Goal: Contribute content: Contribute content

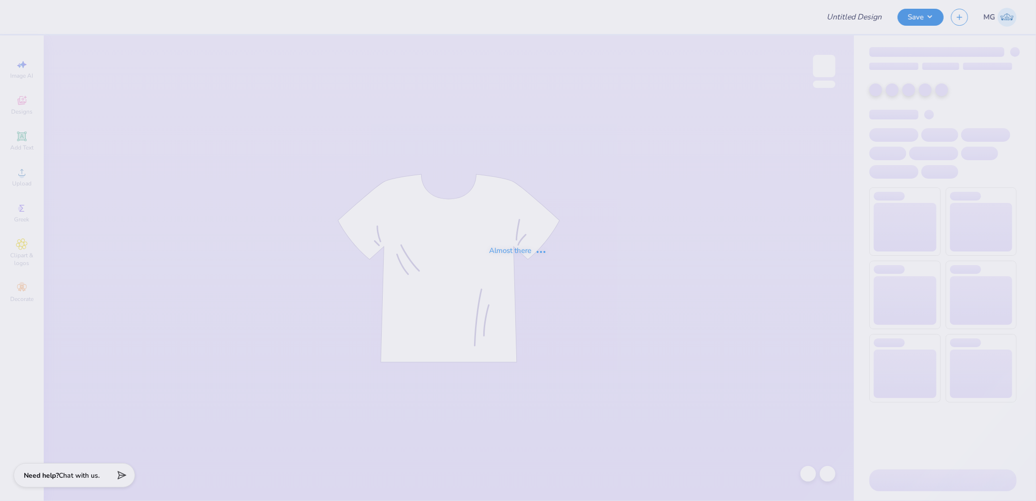
type input "Delt Rush T-Shirt"
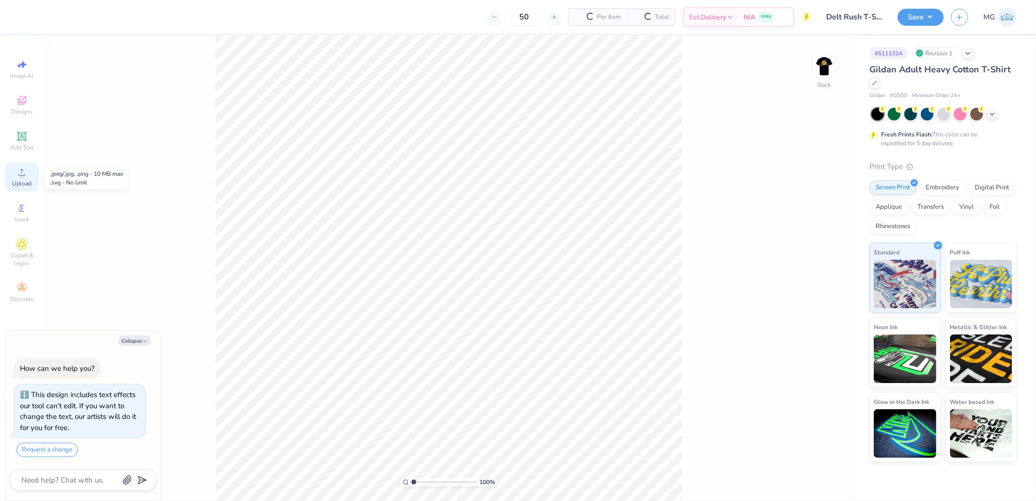
click at [23, 175] on circle at bounding box center [21, 175] width 5 height 5
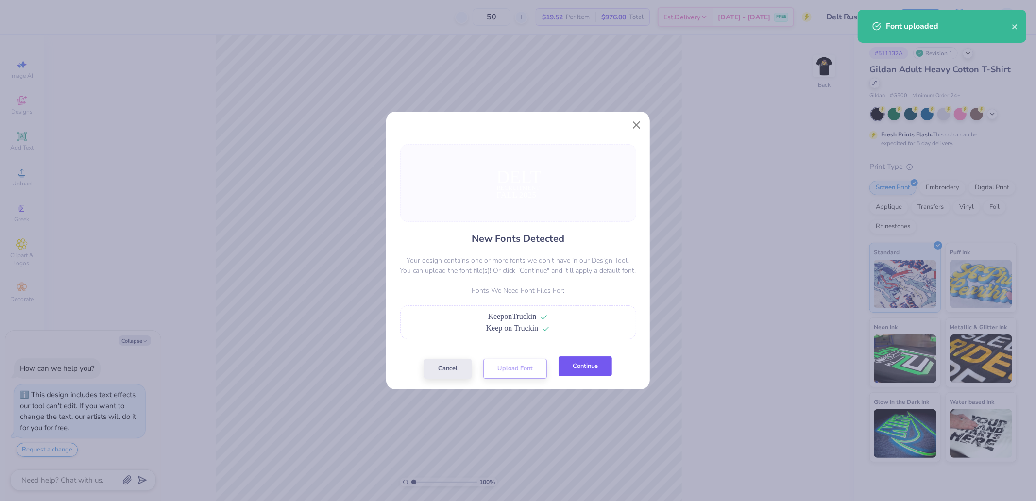
click at [581, 361] on button "Continue" at bounding box center [585, 367] width 53 height 20
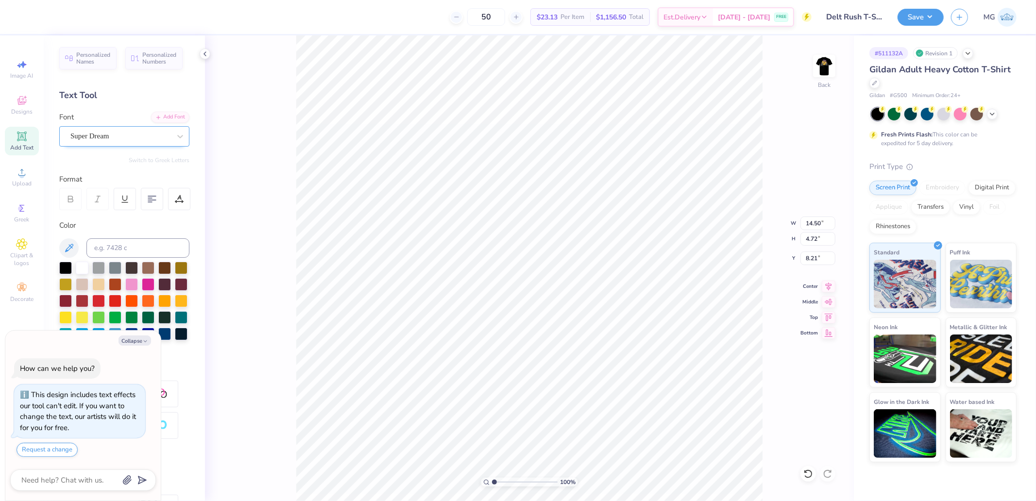
click at [116, 138] on div "Super Dream" at bounding box center [120, 136] width 102 height 15
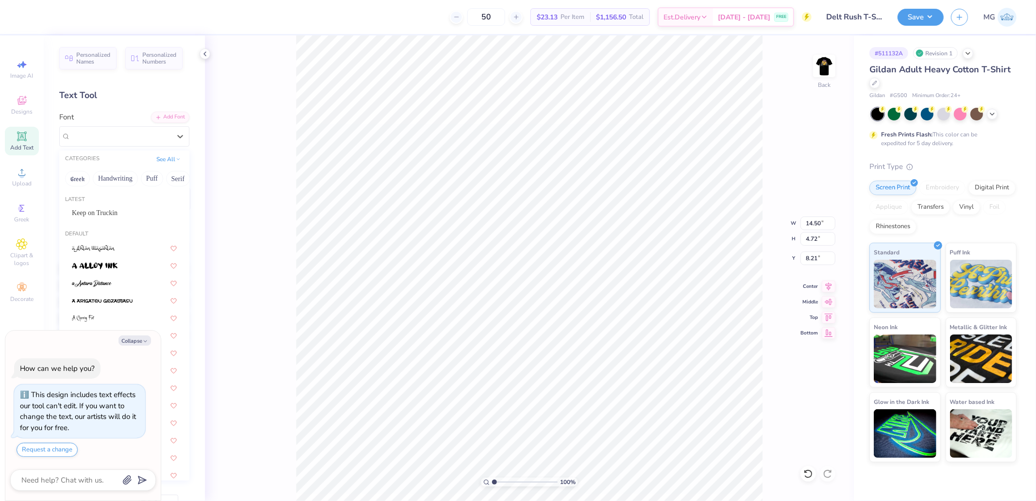
click at [104, 207] on div "Keep on Truckin" at bounding box center [124, 213] width 122 height 16
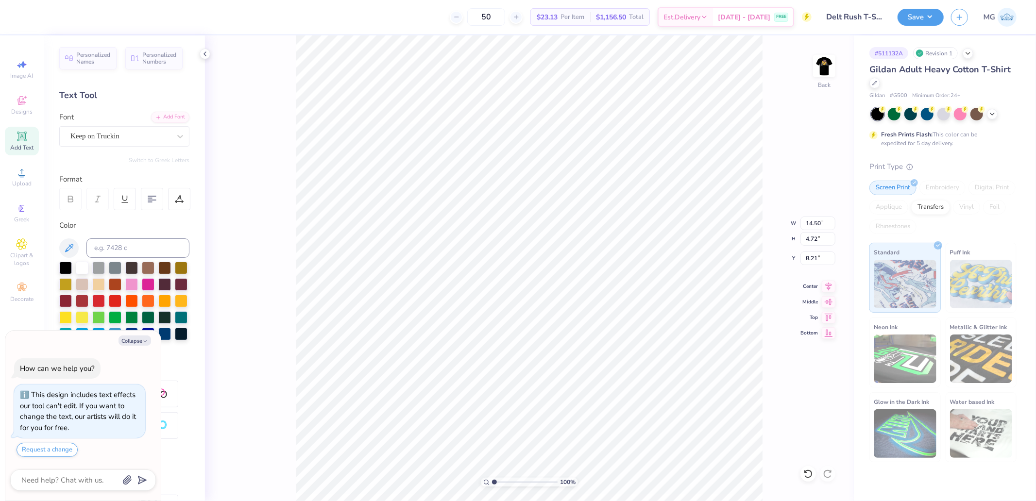
type textarea "x"
type input "15.02"
type input "4.88"
type input "8.56"
type textarea "x"
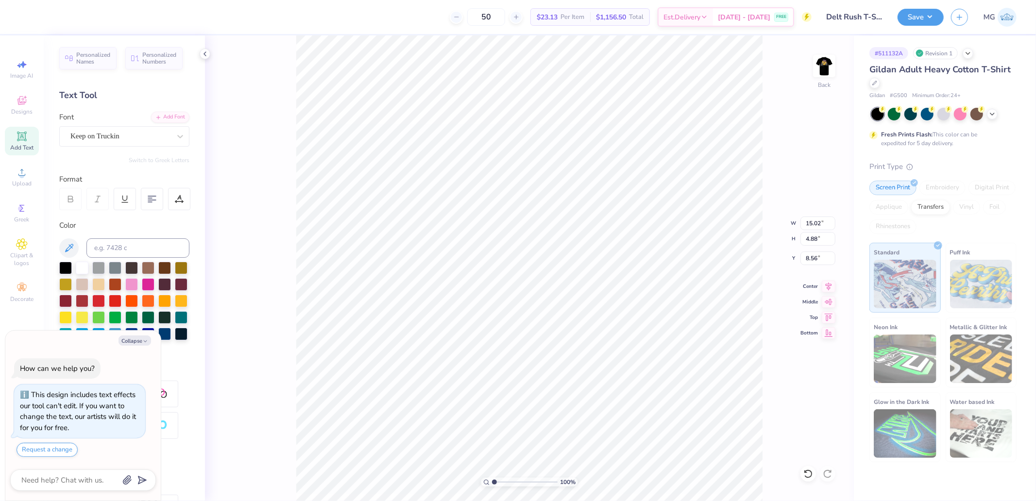
type input "14.41"
type input "1.59"
type input "13.84"
click at [109, 147] on div "Personalized Names Personalized Numbers Text Tool Add Font Font Super Dream Swi…" at bounding box center [124, 268] width 161 height 466
click at [108, 137] on div "Super Dream" at bounding box center [120, 136] width 102 height 15
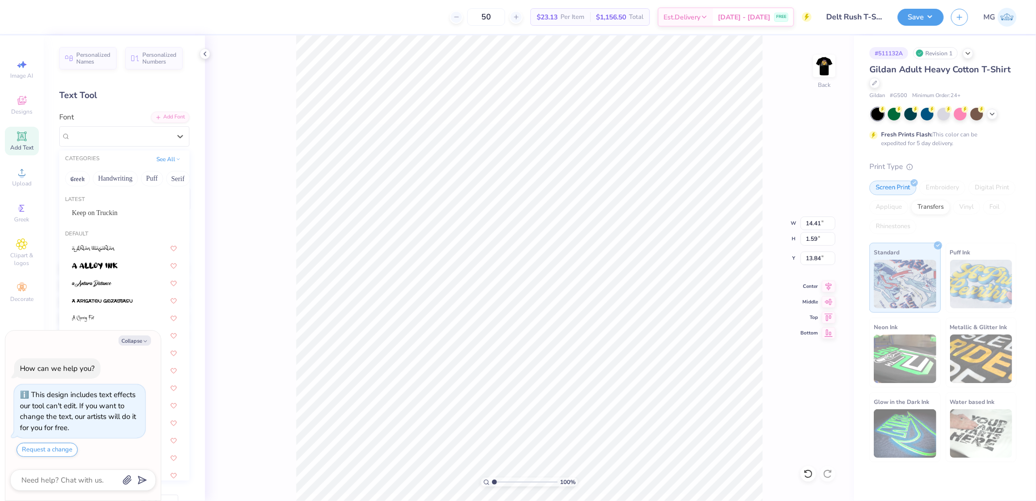
click at [103, 204] on div "Latest Keep on Truckin" at bounding box center [124, 209] width 130 height 35
click at [102, 208] on span "Keep on Truckin" at bounding box center [95, 213] width 46 height 10
type textarea "x"
type input "15.08"
type input "1.65"
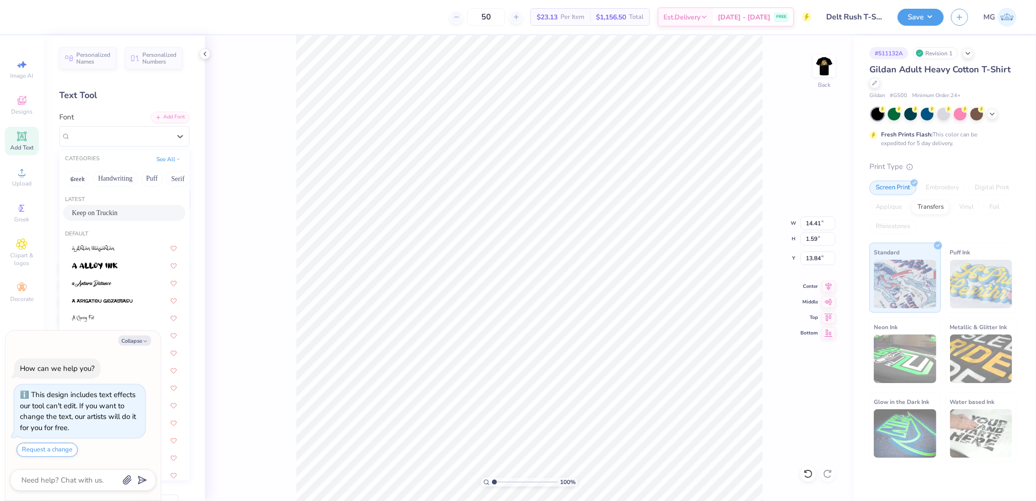
type input "13.95"
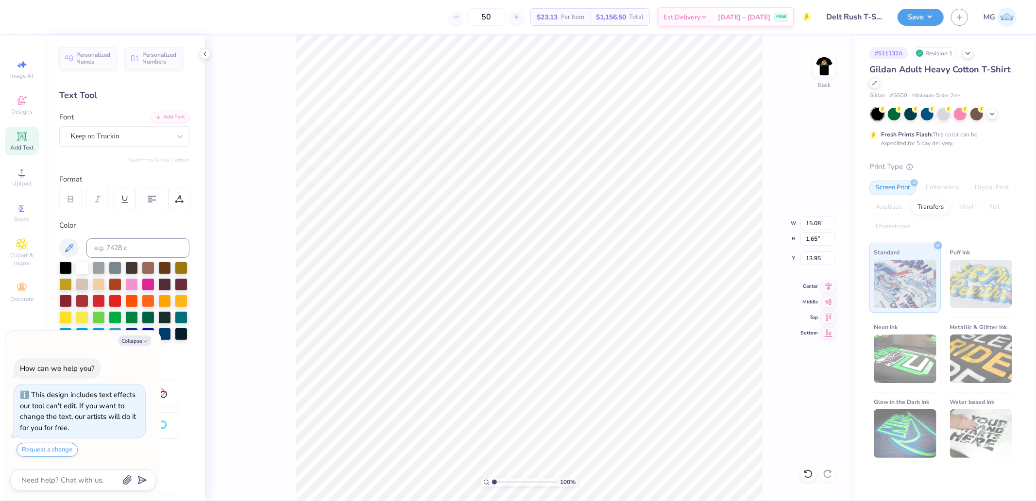
type textarea "x"
type input "15.00"
type input "2.26"
type input "16.05"
click at [118, 138] on div "Super Dream" at bounding box center [120, 136] width 102 height 15
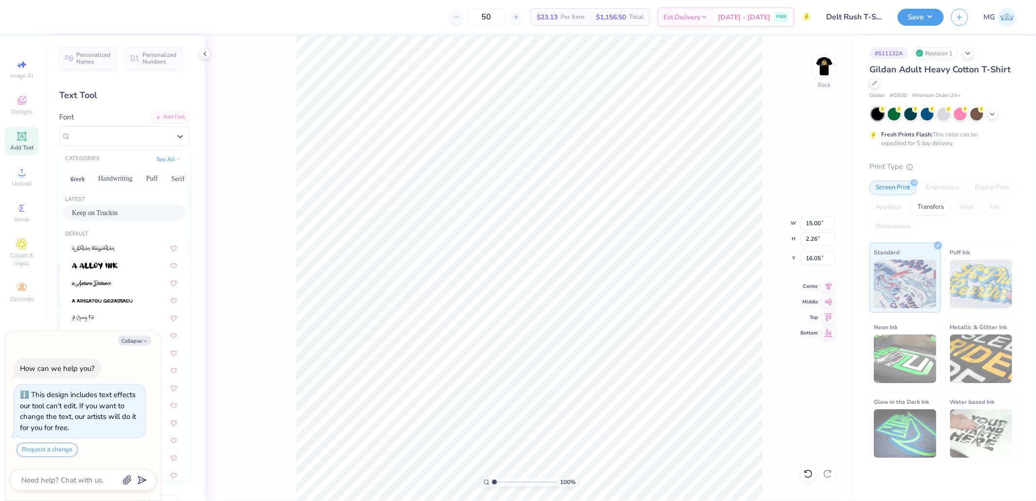
click at [99, 211] on span "Keep on Truckin" at bounding box center [95, 213] width 46 height 10
type textarea "x"
type input "14.98"
type input "2.37"
type input "16.18"
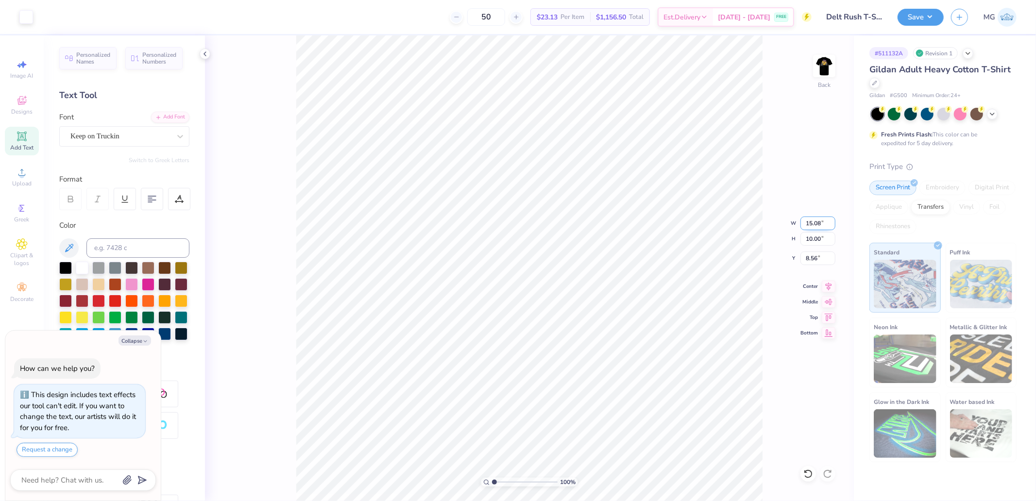
click at [828, 285] on icon at bounding box center [829, 287] width 14 height 12
click at [813, 226] on input "15.08" at bounding box center [818, 224] width 35 height 14
type textarea "x"
type input "3.5"
type textarea "x"
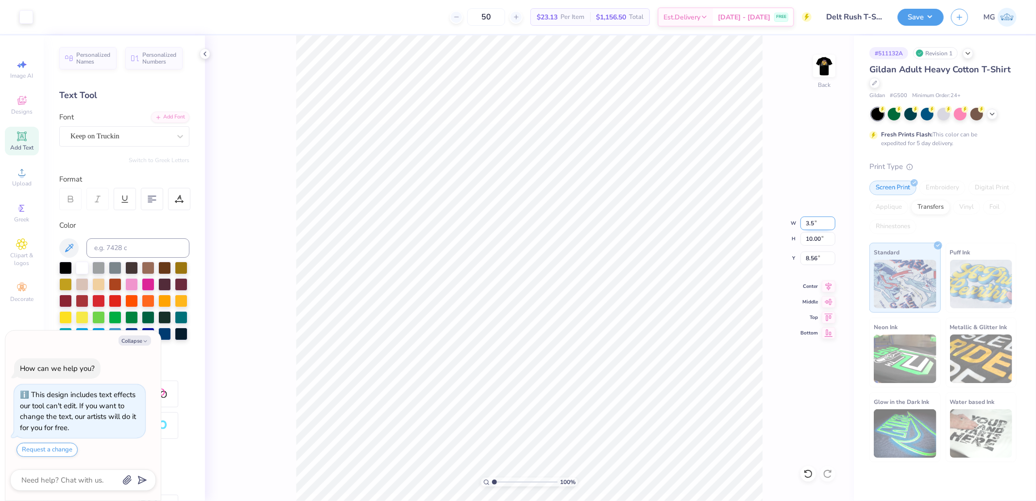
type input "3.50"
type input "2.32"
type input "12.40"
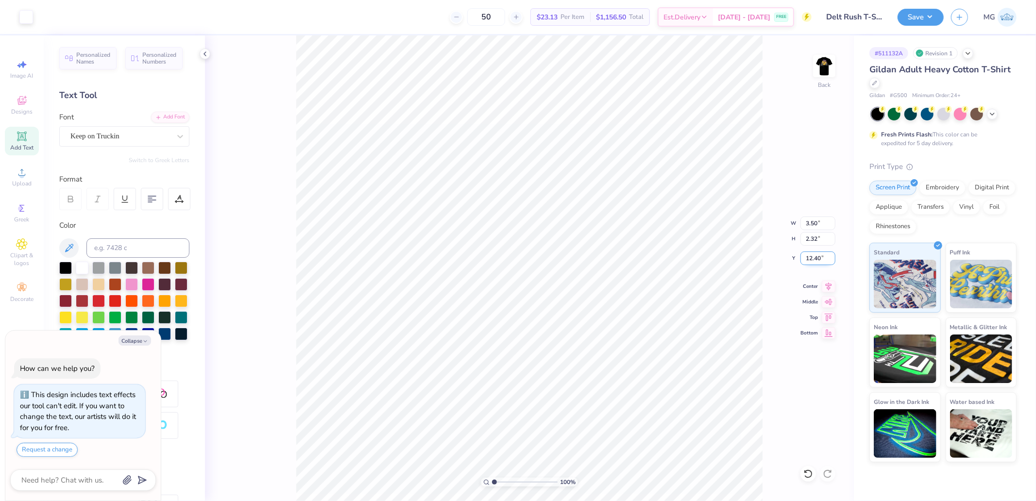
type textarea "x"
click at [827, 260] on input "2.99" at bounding box center [818, 259] width 35 height 14
type input "3"
click at [823, 67] on img at bounding box center [824, 66] width 39 height 39
click at [19, 180] on div "Upload" at bounding box center [22, 177] width 34 height 29
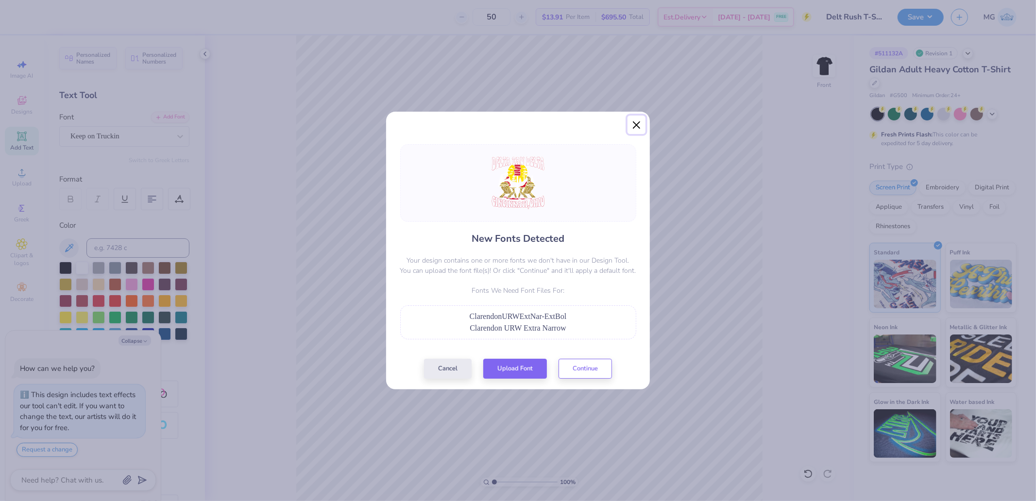
click at [636, 129] on button "Close" at bounding box center [637, 125] width 18 height 18
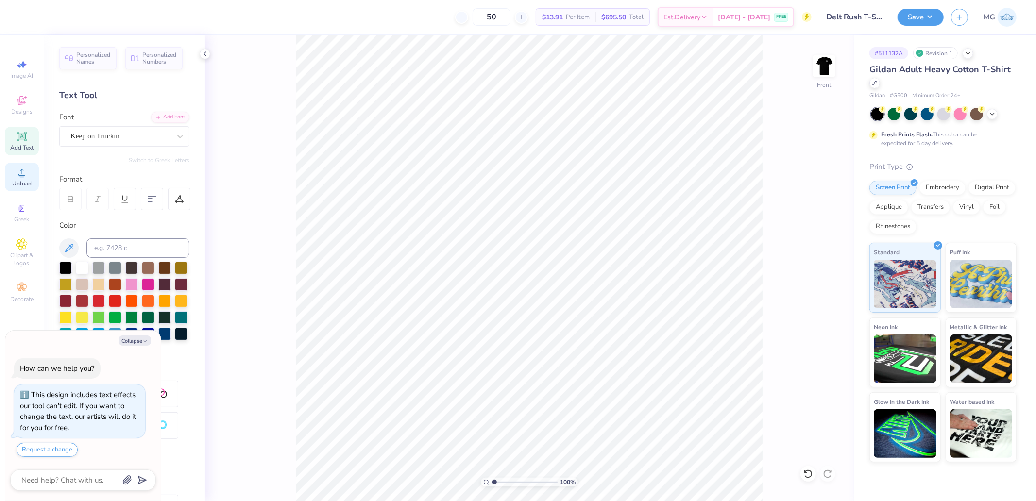
click at [31, 172] on div "Upload" at bounding box center [22, 177] width 34 height 29
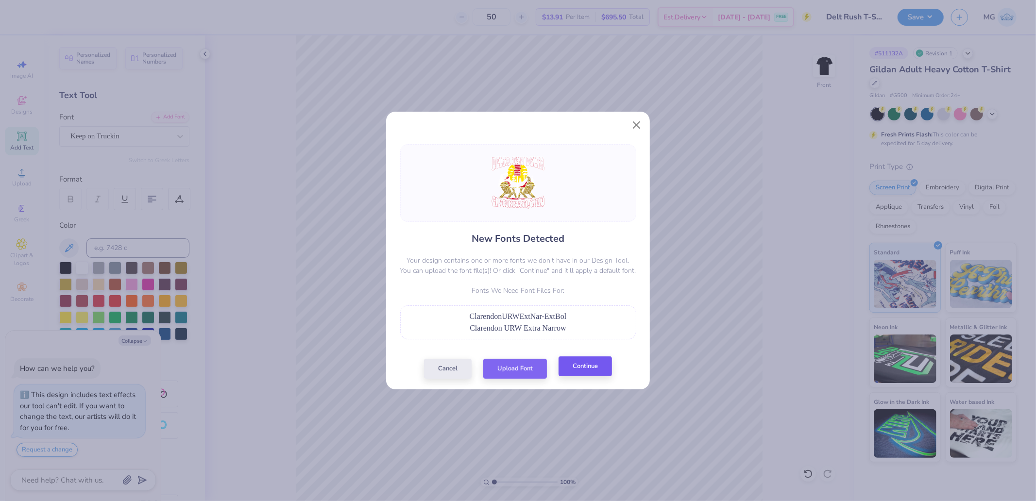
click at [602, 377] on div "Cancel Upload Font Continue" at bounding box center [518, 369] width 188 height 20
click at [635, 124] on button "Close" at bounding box center [637, 125] width 18 height 18
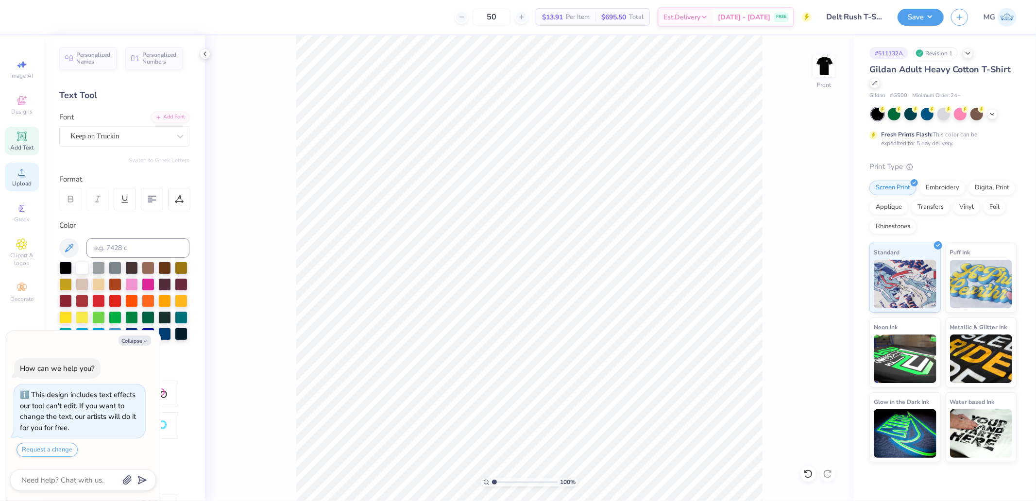
click at [26, 171] on icon at bounding box center [22, 173] width 12 height 12
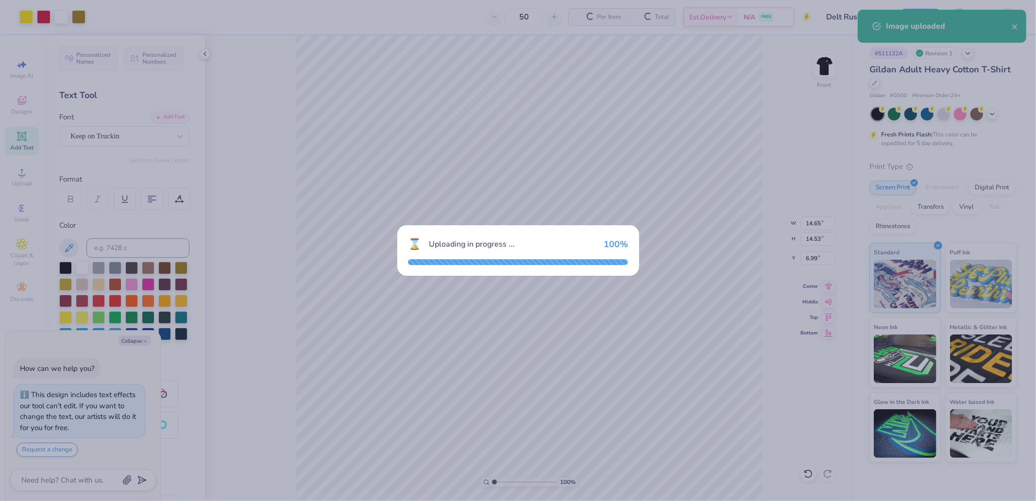
type textarea "x"
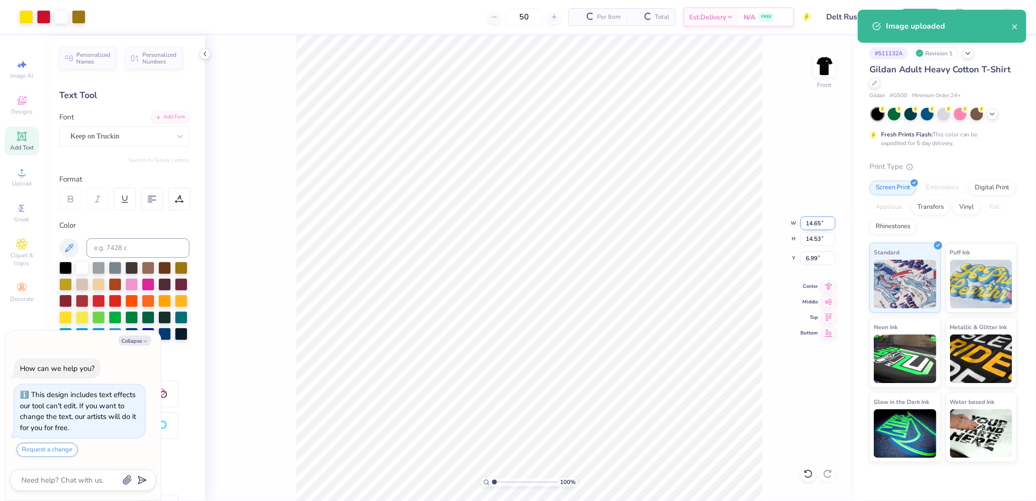
click at [808, 222] on input "14.65" at bounding box center [818, 224] width 35 height 14
type input "12.5"
type textarea "x"
type input "12.50"
type input "12.40"
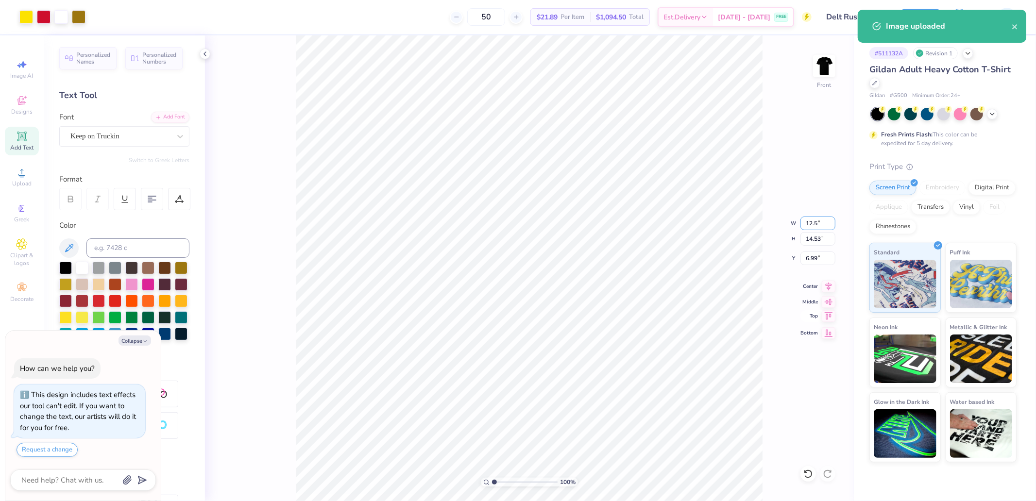
type input "8.05"
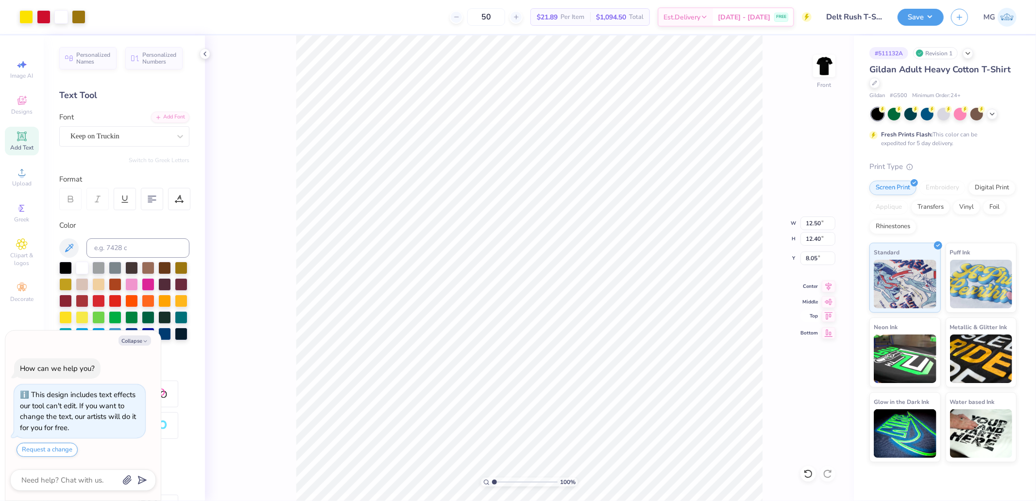
click at [829, 319] on icon at bounding box center [829, 316] width 14 height 12
type textarea "x"
click at [820, 260] on input "0.50" at bounding box center [818, 259] width 35 height 14
type input "3"
type textarea "x"
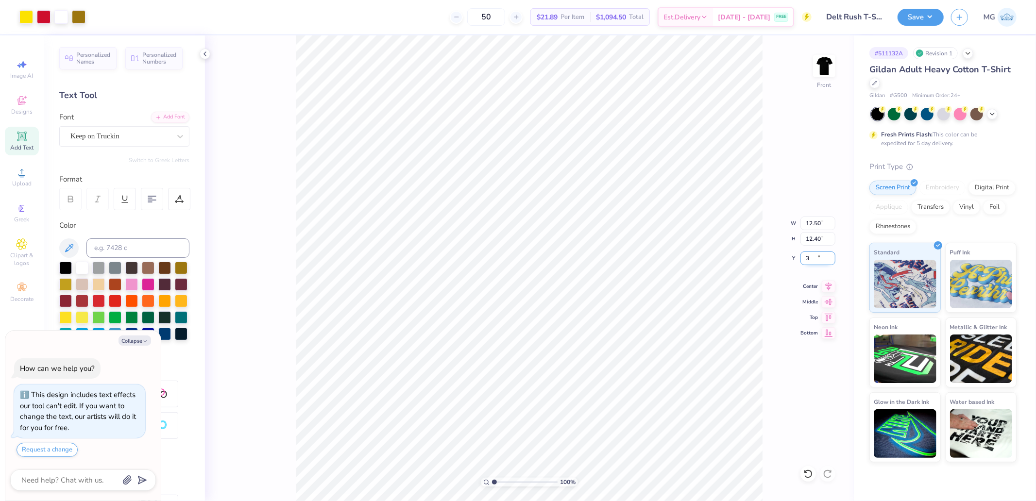
type input "3.00"
click at [827, 62] on img at bounding box center [824, 66] width 39 height 39
click at [832, 64] on img at bounding box center [824, 66] width 39 height 39
click at [823, 66] on img at bounding box center [824, 65] width 19 height 19
click at [917, 17] on button "Save" at bounding box center [921, 15] width 46 height 17
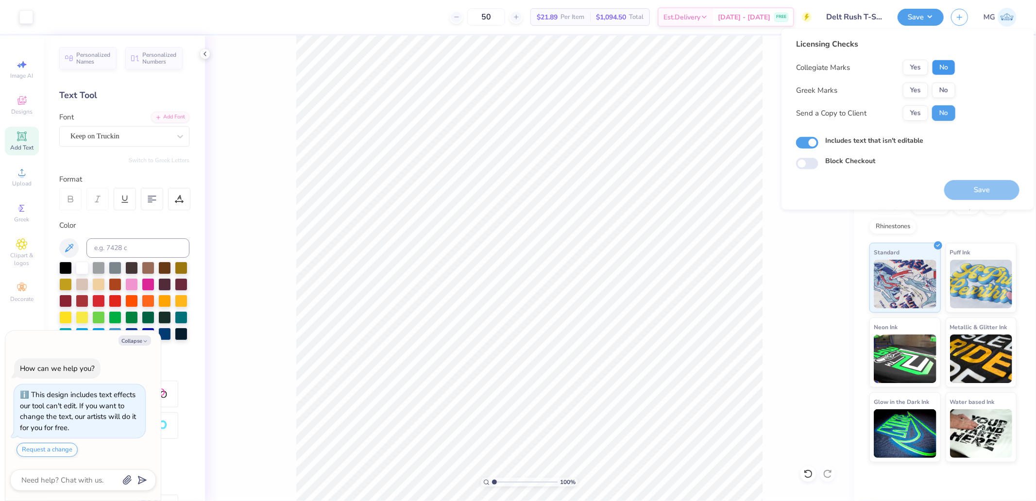
click at [940, 68] on button "No" at bounding box center [943, 68] width 23 height 16
click at [916, 90] on button "Yes" at bounding box center [915, 91] width 25 height 16
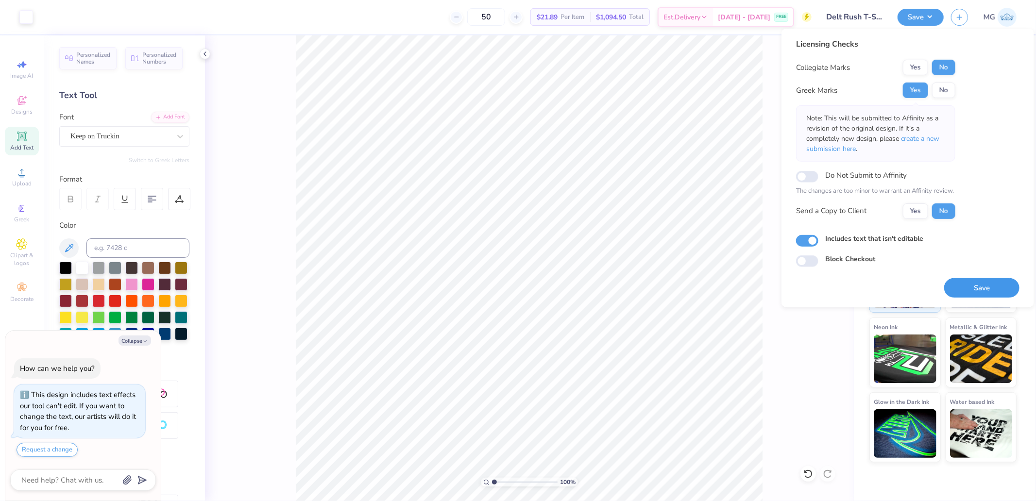
click at [982, 288] on button "Save" at bounding box center [982, 288] width 75 height 20
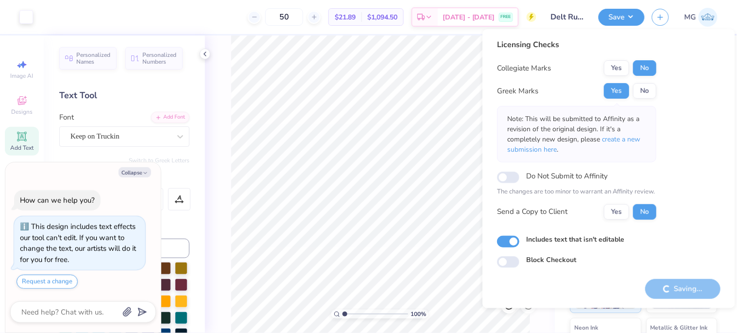
type textarea "x"
